Goal: Task Accomplishment & Management: Use online tool/utility

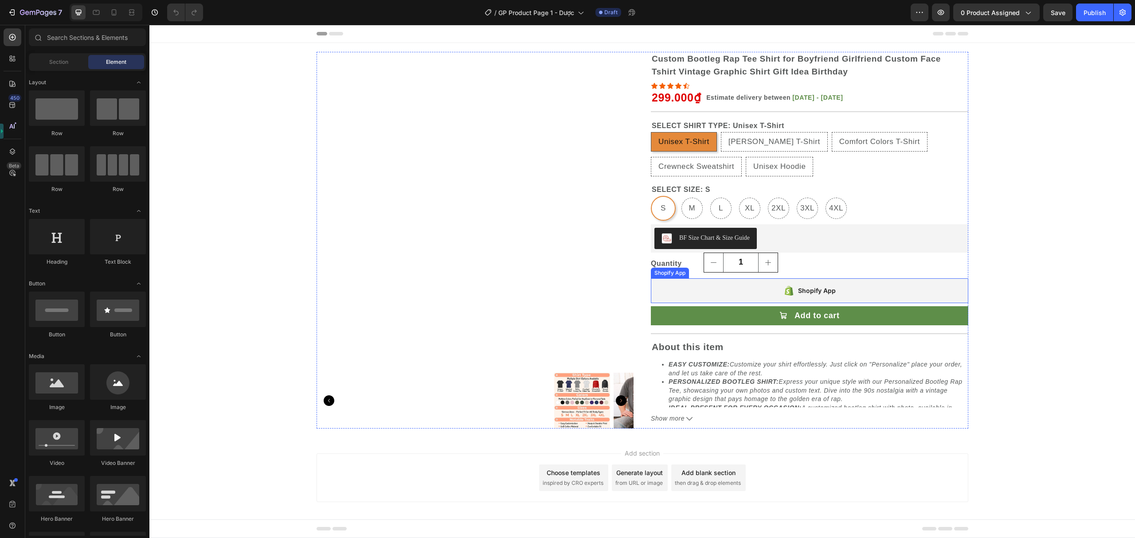
radio input "false"
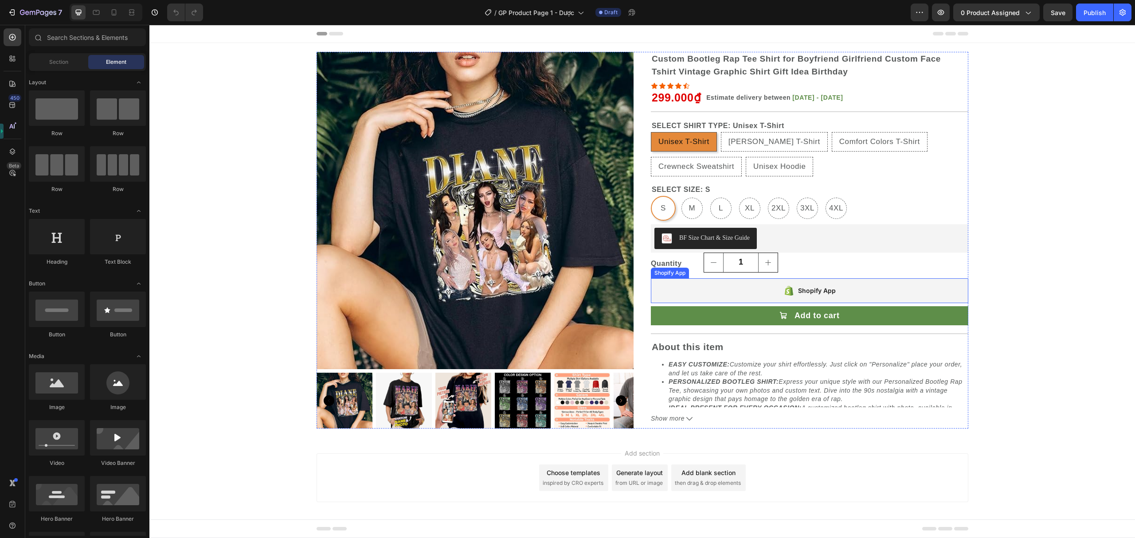
radio input "false"
click at [652, 266] on p "Quantity" at bounding box center [666, 264] width 31 height 13
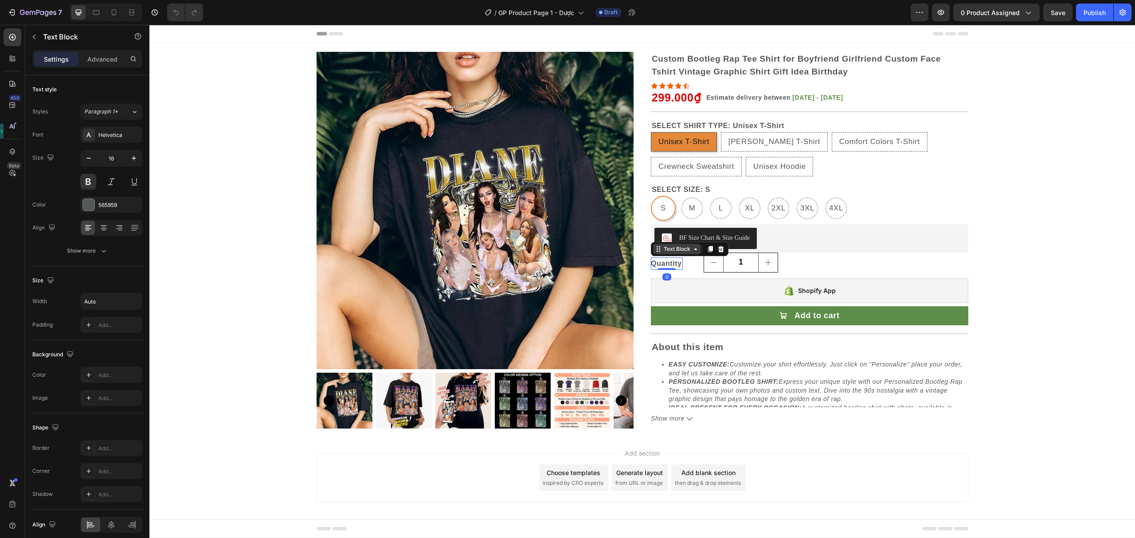
click at [663, 249] on div "Text Block" at bounding box center [677, 249] width 30 height 8
click at [681, 194] on legend "SELECT SIZE: S" at bounding box center [681, 190] width 60 height 12
radio input "false"
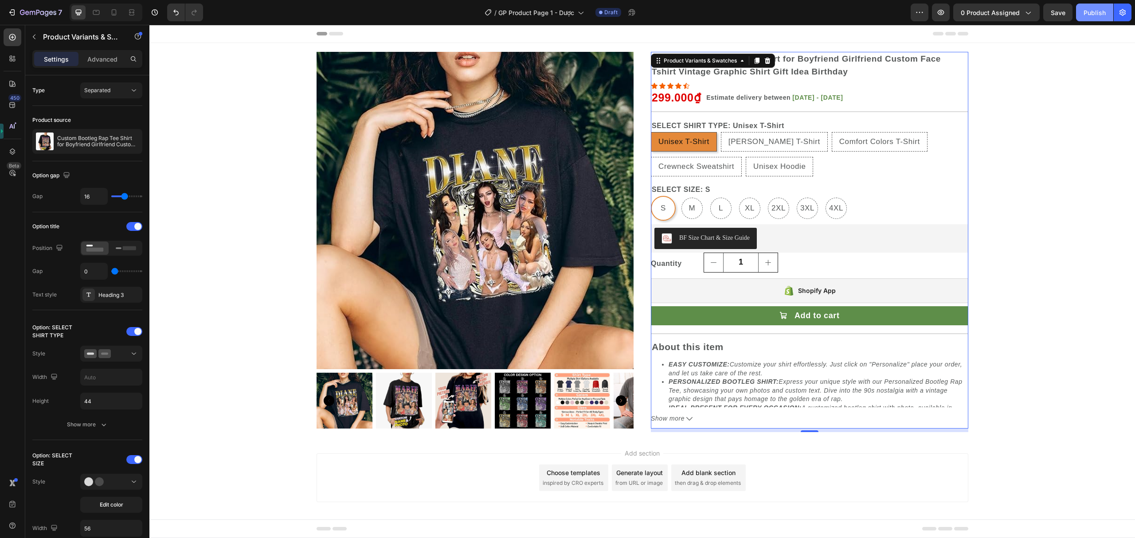
click at [1093, 12] on div "Publish" at bounding box center [1094, 12] width 22 height 9
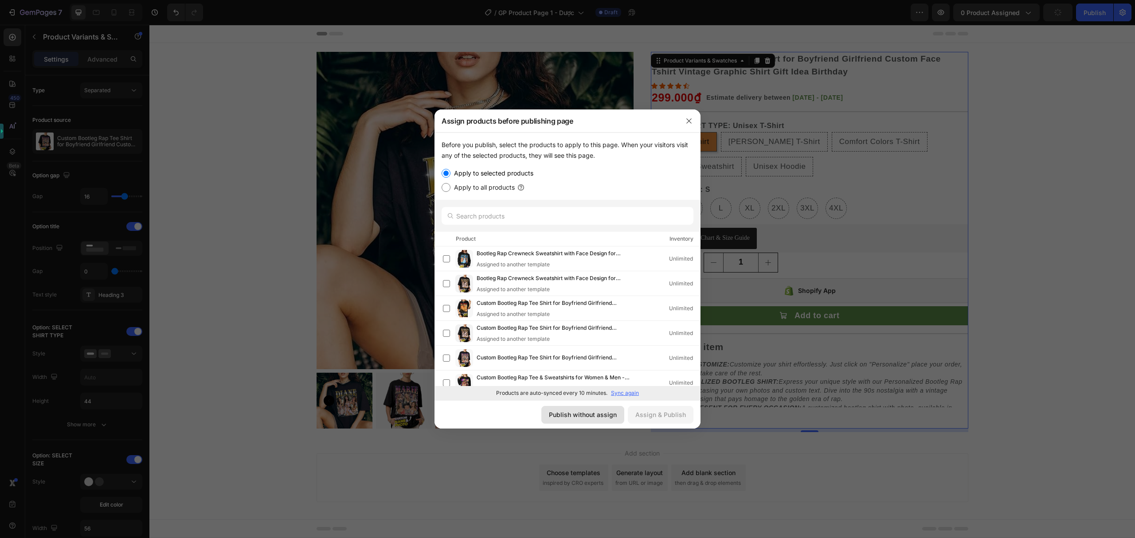
drag, startPoint x: 564, startPoint y: 412, endPoint x: 583, endPoint y: 441, distance: 35.2
click at [564, 412] on div "Publish without assign" at bounding box center [583, 414] width 68 height 9
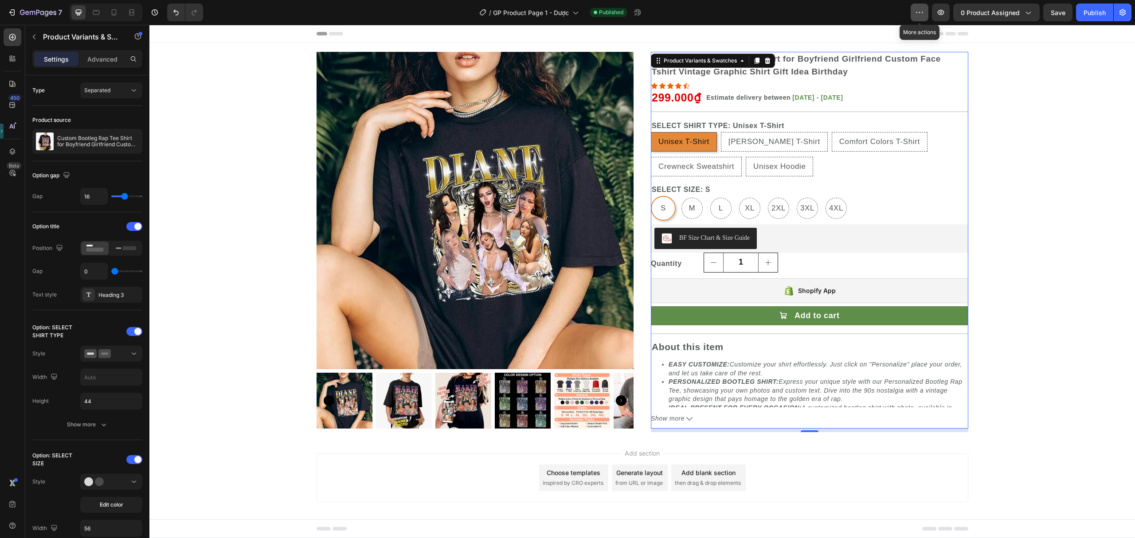
click at [913, 10] on button "button" at bounding box center [919, 13] width 18 height 18
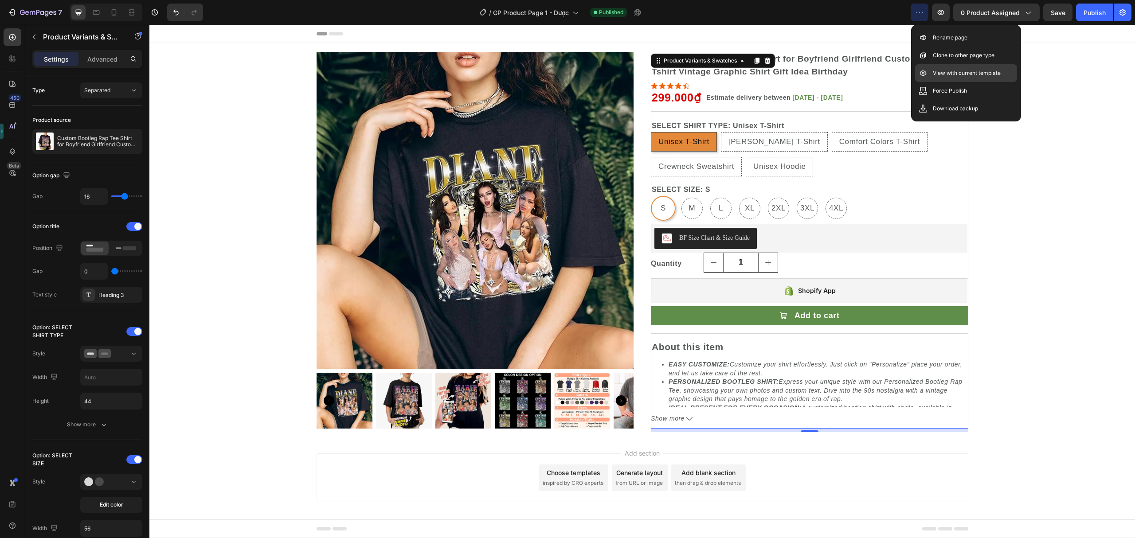
click at [946, 75] on p "View with current template" at bounding box center [967, 73] width 68 height 9
click at [47, 16] on icon "button" at bounding box center [47, 14] width 4 height 6
